Goal: Navigation & Orientation: Find specific page/section

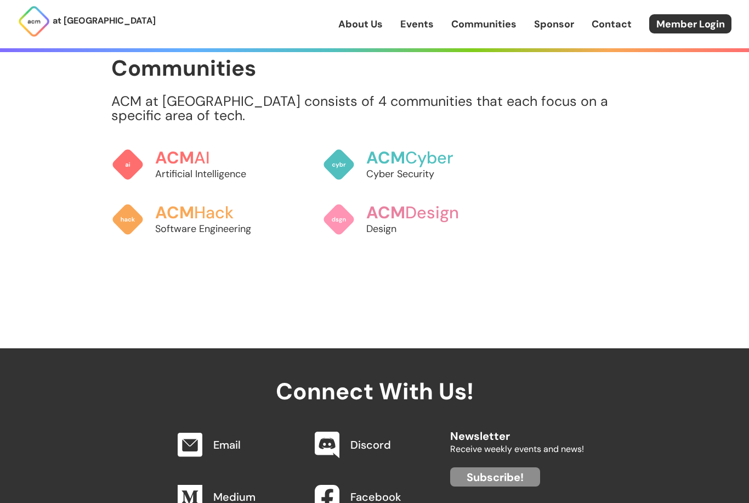
click at [142, 238] on link "ACM Hack Software Engineering" at bounding box center [190, 219] width 159 height 55
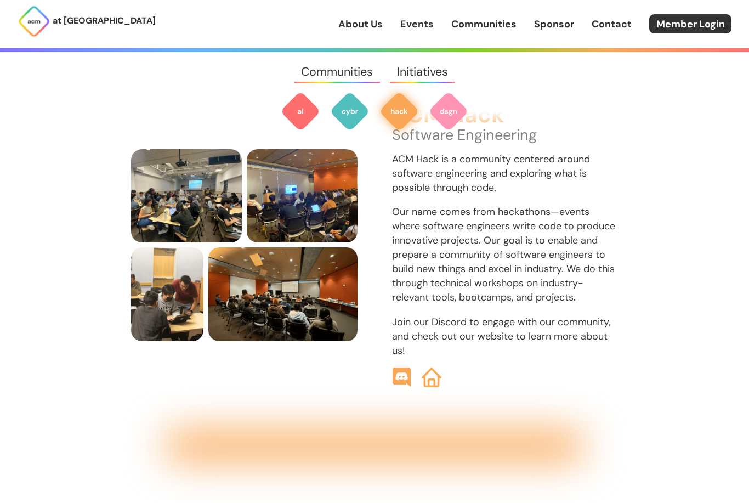
scroll to position [1304, 0]
click at [439, 388] on img at bounding box center [432, 378] width 20 height 20
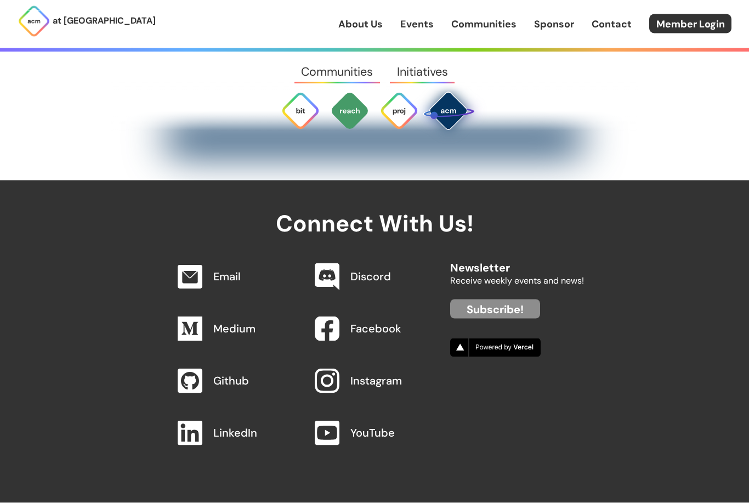
scroll to position [4276, 0]
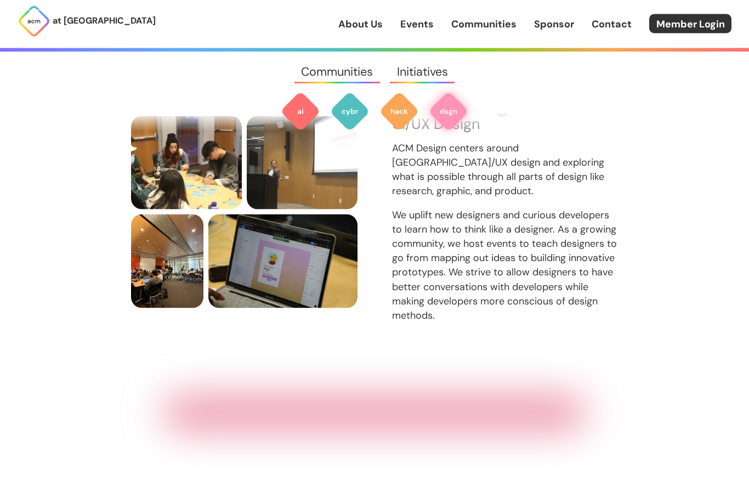
click at [495, 30] on link "Communities" at bounding box center [483, 24] width 65 height 14
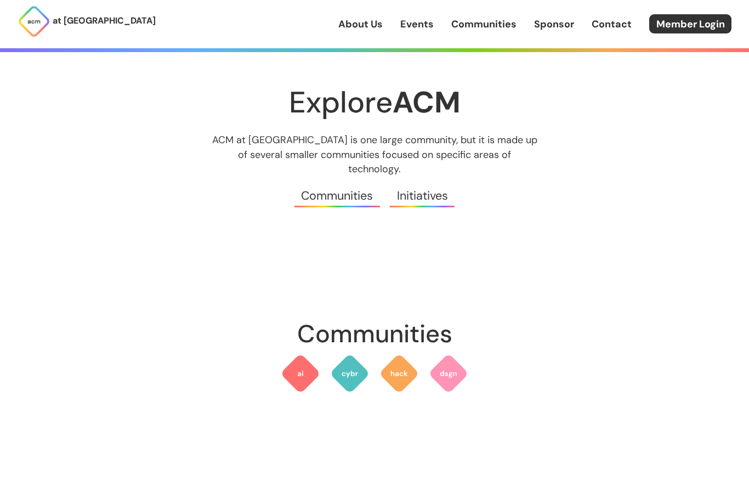
click at [566, 26] on link "Sponsor" at bounding box center [554, 24] width 40 height 14
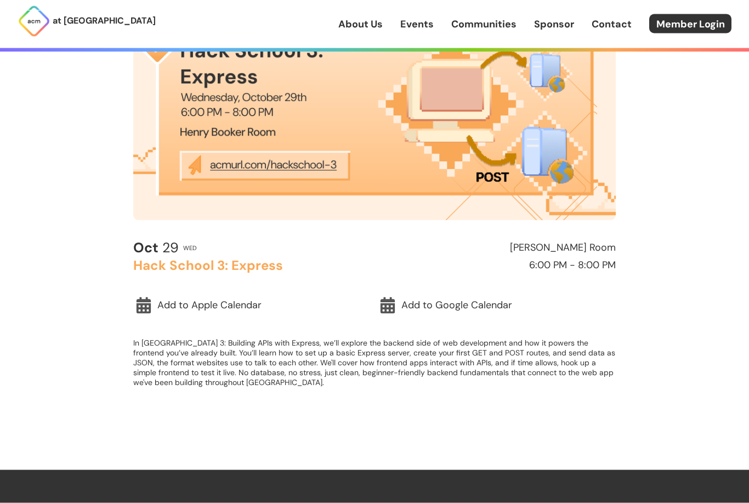
scroll to position [162, 0]
